Goal: Task Accomplishment & Management: Use online tool/utility

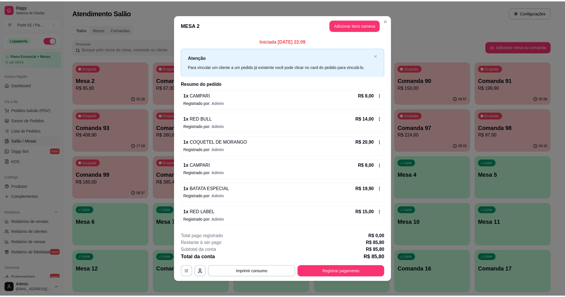
scroll to position [36, 0]
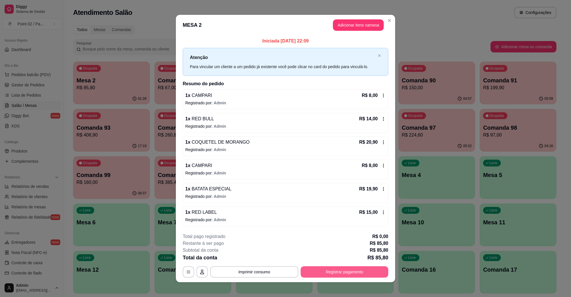
click at [350, 273] on button "Registrar pagamento" at bounding box center [345, 272] width 88 height 11
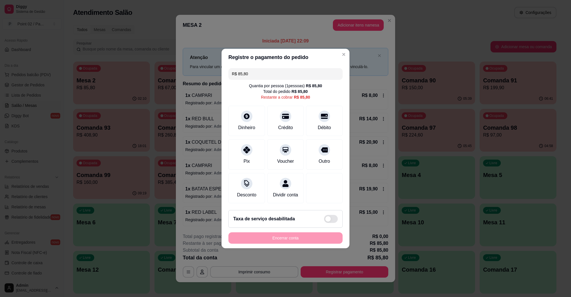
type input "R$ 43,90"
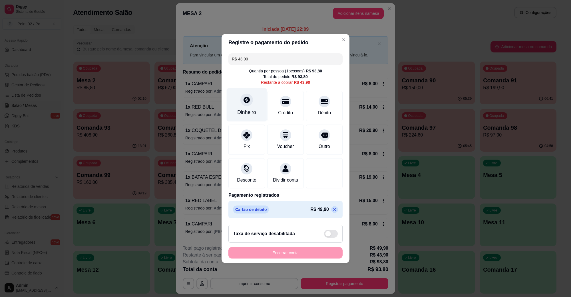
click at [243, 96] on icon at bounding box center [246, 99] width 7 height 7
drag, startPoint x: 224, startPoint y: 116, endPoint x: 247, endPoint y: 105, distance: 25.9
click at [226, 116] on div "R$ 43,90 Quantia por pessoa ( 1 pessoas) R$ 93,80 Total do pedido R$ 93,80 Rest…" at bounding box center [285, 136] width 128 height 170
click at [251, 104] on div "Dinheiro" at bounding box center [247, 104] width 40 height 33
click at [241, 99] on div at bounding box center [246, 100] width 13 height 13
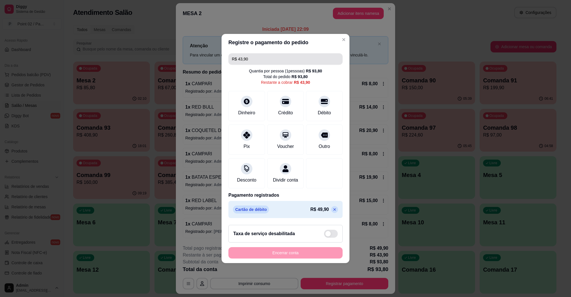
click at [271, 54] on input "R$ 43,90" at bounding box center [285, 58] width 107 height 11
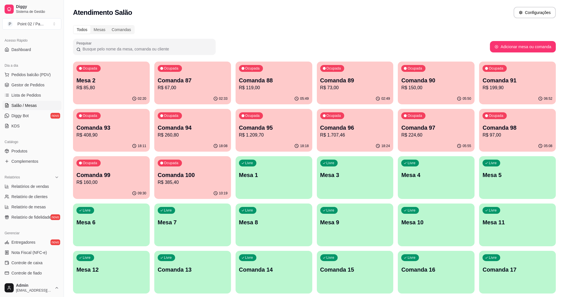
click at [85, 90] on p "R$ 85,80" at bounding box center [111, 87] width 70 height 7
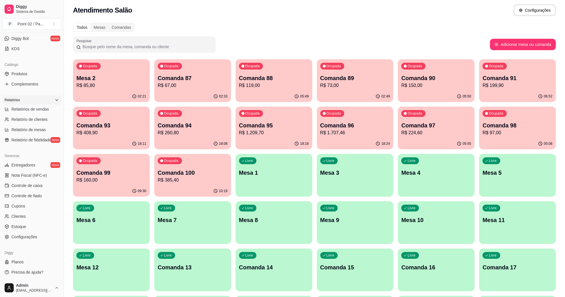
scroll to position [143, 0]
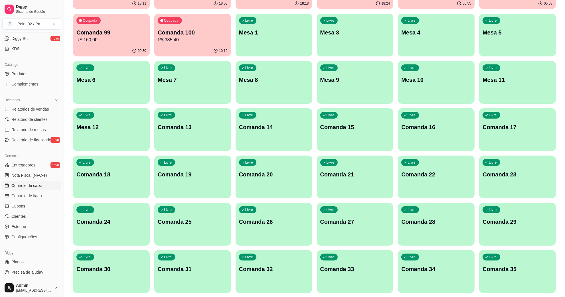
click at [36, 187] on span "Controle de caixa" at bounding box center [26, 186] width 31 height 6
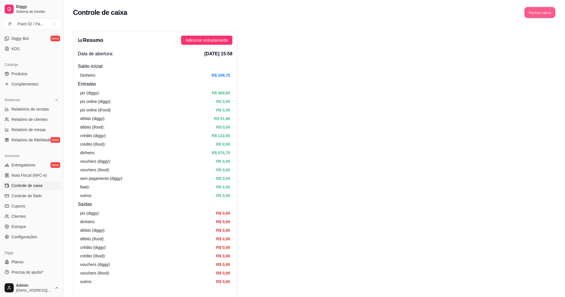
click at [530, 9] on button "Fechar caixa" at bounding box center [540, 12] width 31 height 11
click at [557, 48] on span "Sim" at bounding box center [556, 51] width 7 height 6
